Goal: Transaction & Acquisition: Purchase product/service

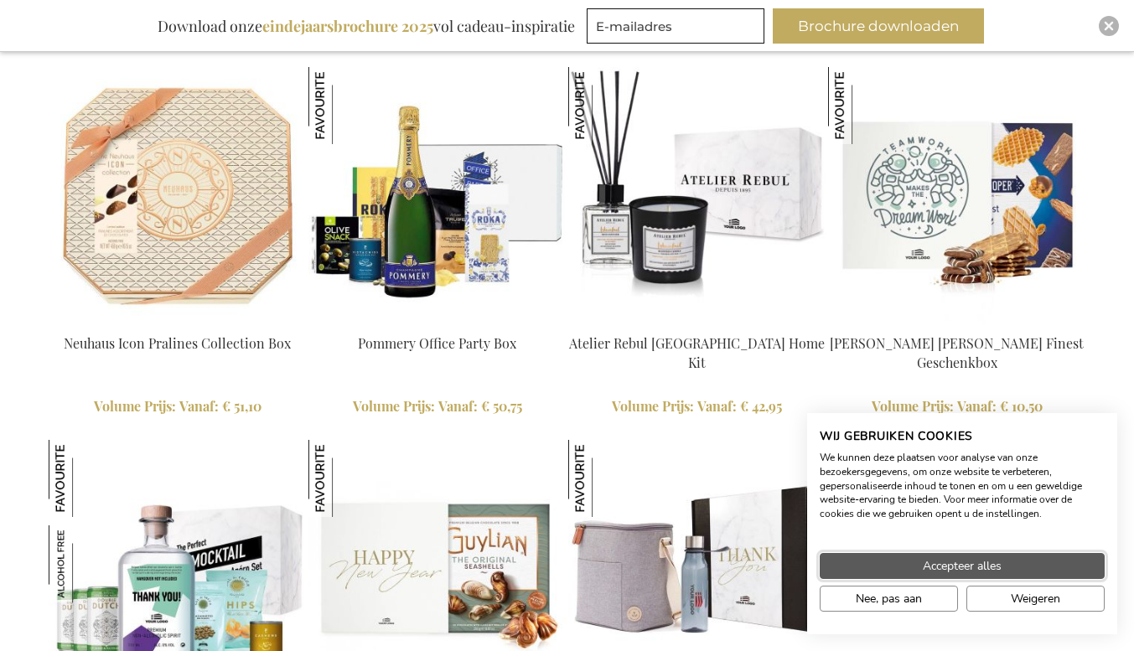
click at [880, 562] on button "Accepteer alles" at bounding box center [962, 566] width 285 height 26
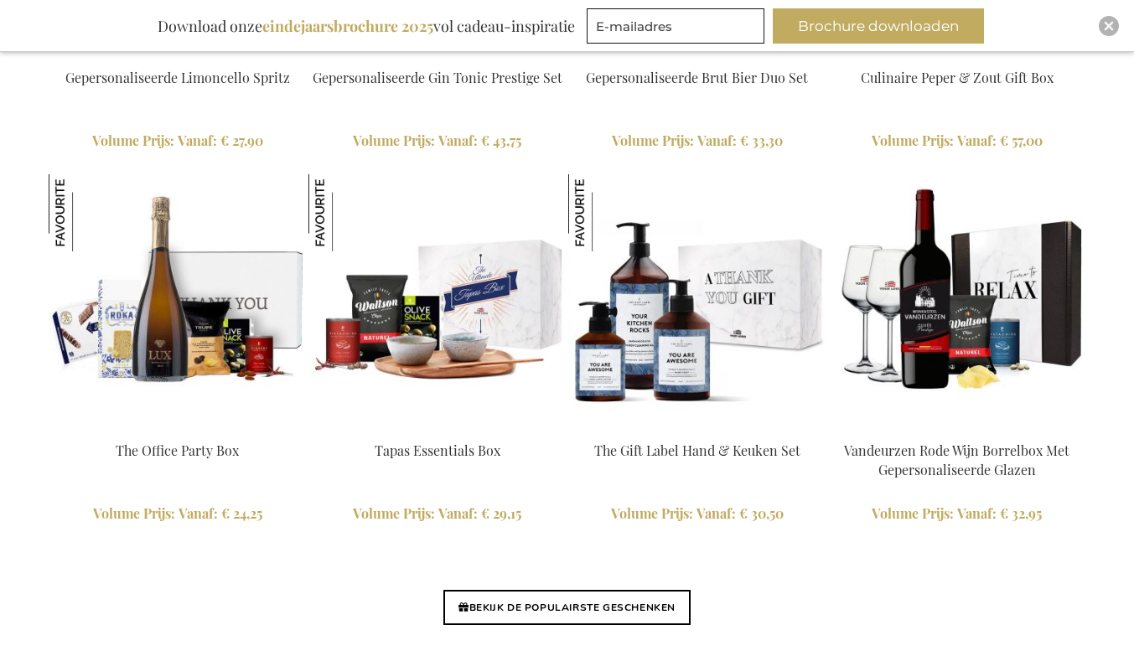
scroll to position [3974, 0]
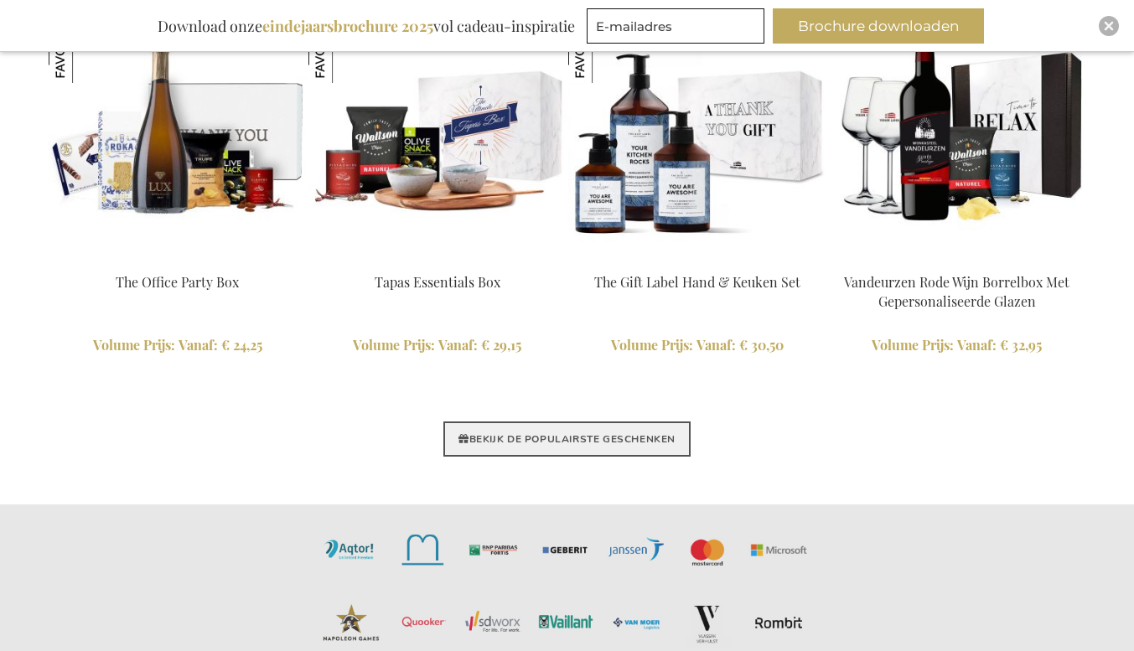
click at [656, 436] on link "BEKIJK DE POPULAIRSTE GESCHENKEN" at bounding box center [566, 439] width 247 height 35
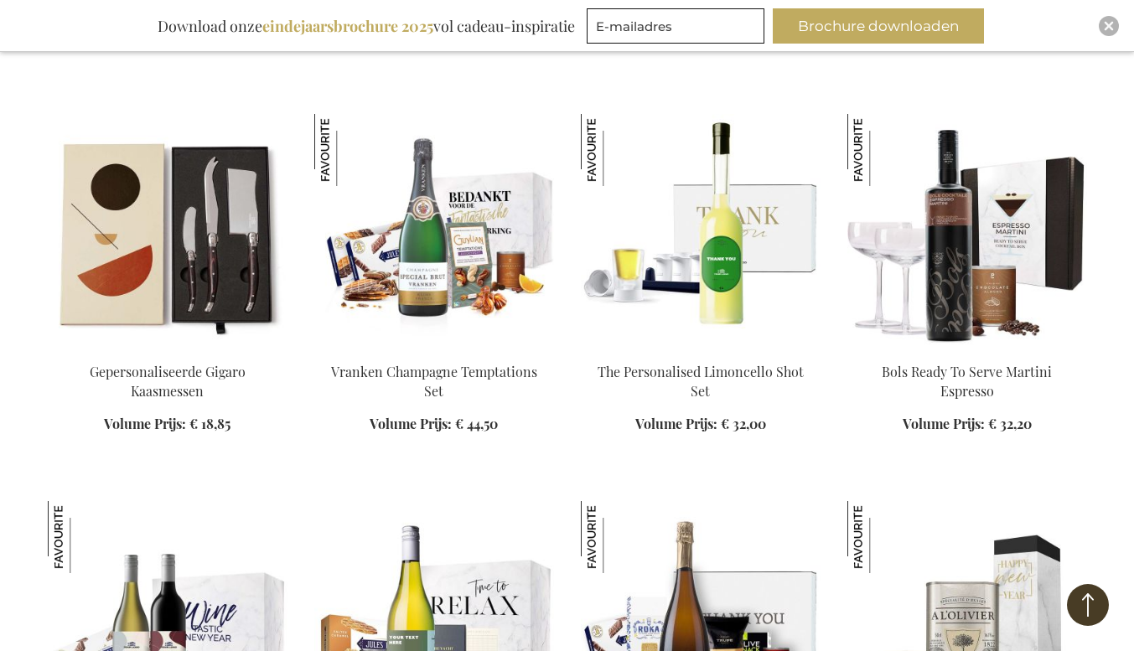
scroll to position [1008, 0]
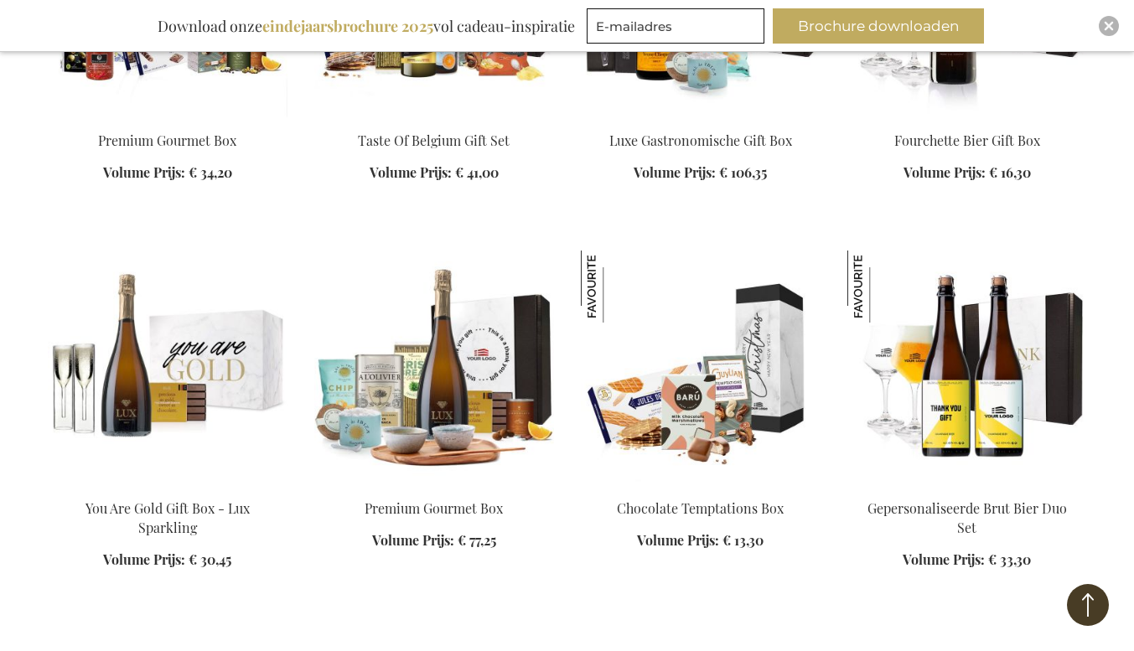
scroll to position [2655, 0]
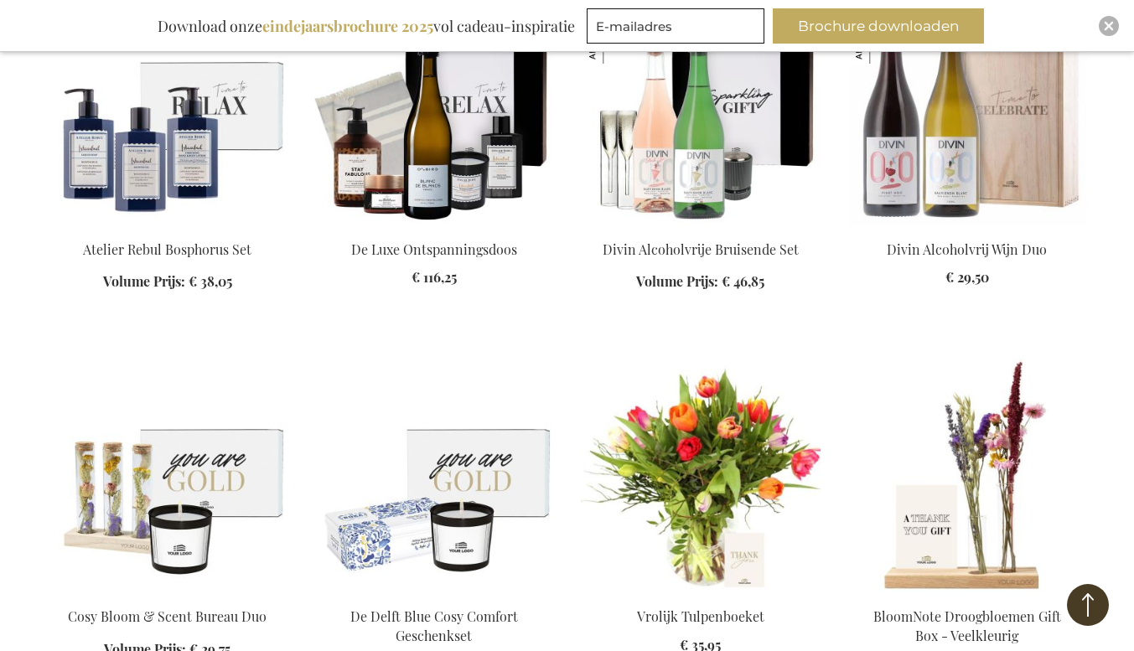
scroll to position [5018, 0]
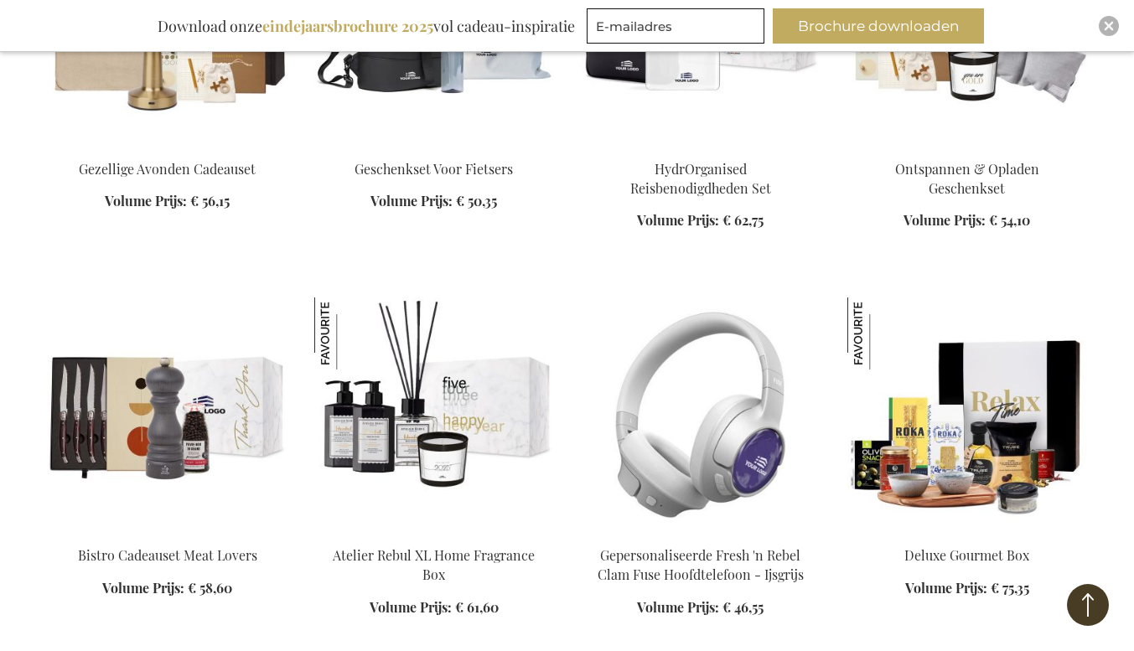
scroll to position [7429, 0]
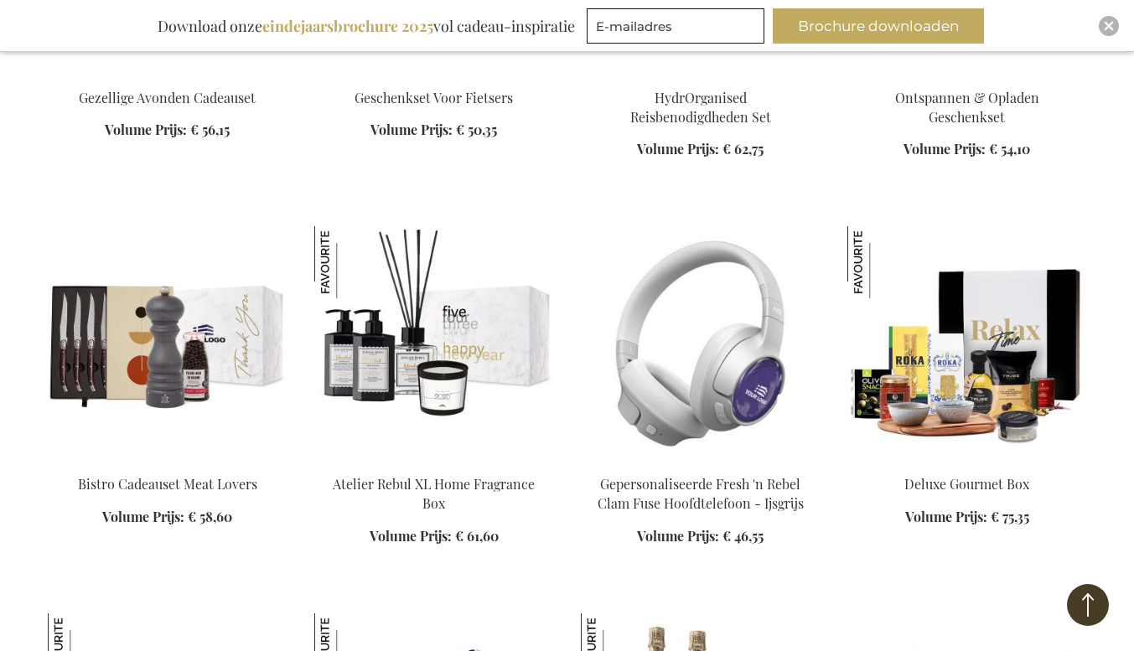
scroll to position [7427, 0]
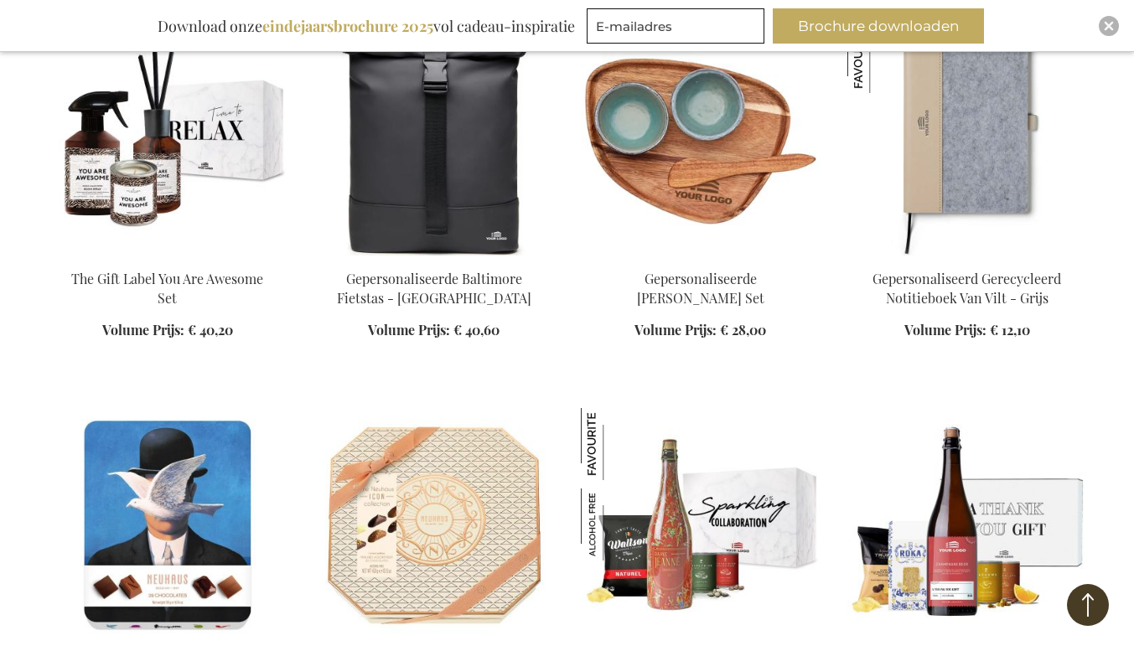
scroll to position [9512, 0]
